Goal: Task Accomplishment & Management: Manage account settings

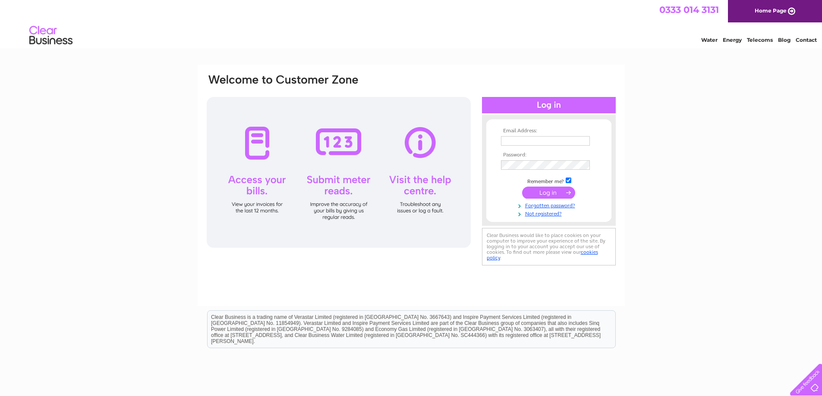
type input "[PERSON_NAME][EMAIL_ADDRESS][DOMAIN_NAME]"
click at [538, 195] on input "submit" at bounding box center [548, 193] width 53 height 12
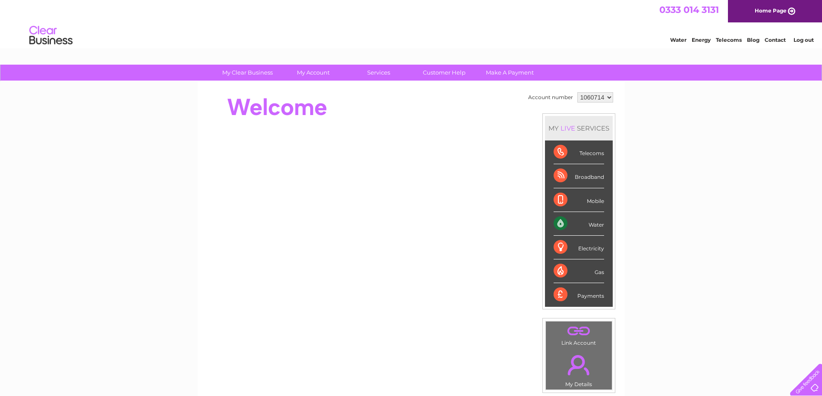
click at [556, 223] on div "Water" at bounding box center [579, 224] width 50 height 24
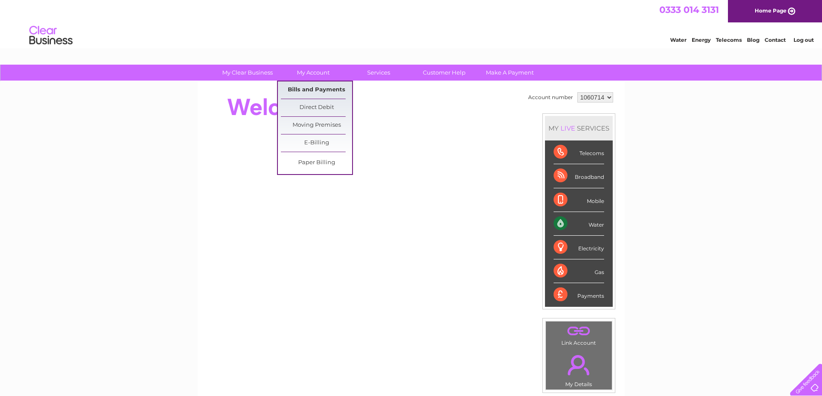
click at [315, 94] on link "Bills and Payments" at bounding box center [316, 90] width 71 height 17
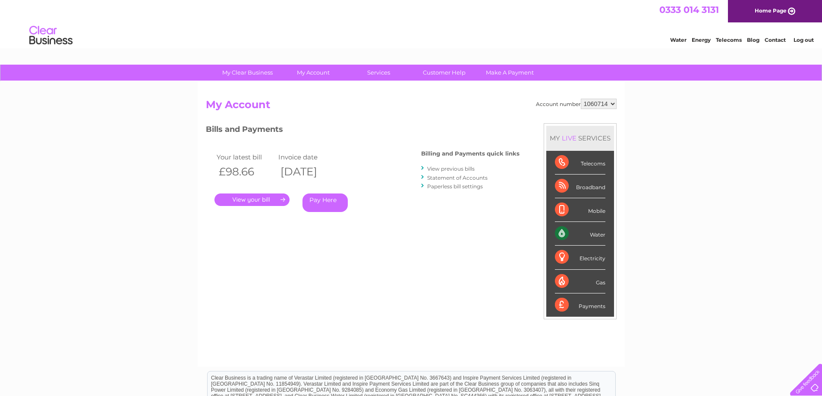
click at [262, 199] on link "." at bounding box center [251, 200] width 75 height 13
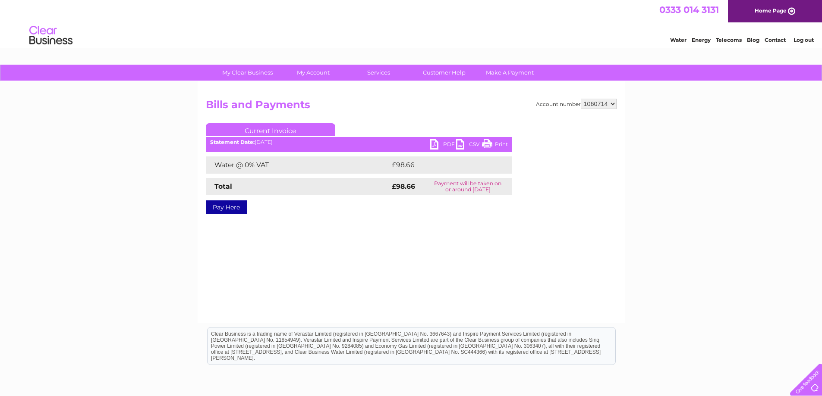
click at [450, 145] on link "PDF" at bounding box center [443, 145] width 26 height 13
click at [435, 146] on link "PDF" at bounding box center [443, 145] width 26 height 13
